Goal: Information Seeking & Learning: Learn about a topic

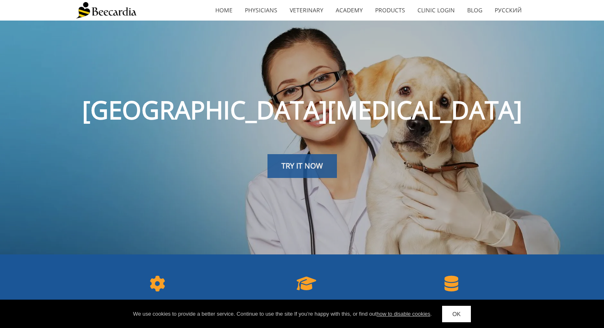
click at [286, 161] on span "TRY IT NOW" at bounding box center [301, 166] width 41 height 10
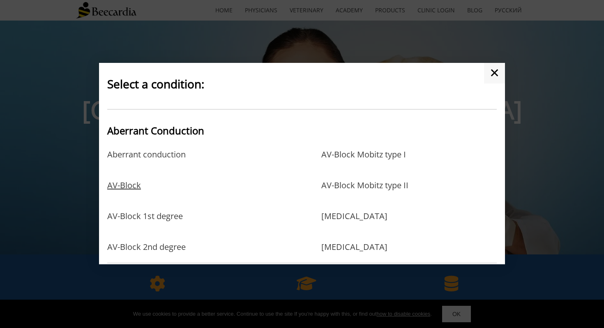
click at [126, 187] on link "AV-Block" at bounding box center [124, 193] width 34 height 27
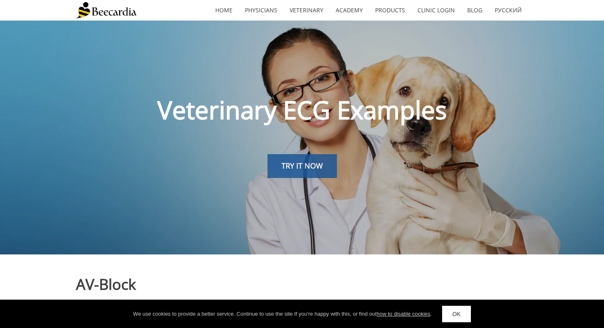
click at [297, 170] on span "TRY IT NOW" at bounding box center [301, 166] width 41 height 10
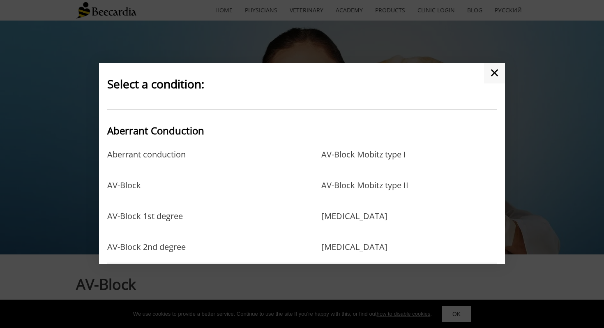
click at [492, 81] on link "✕" at bounding box center [494, 73] width 21 height 21
